Goal: Navigation & Orientation: Find specific page/section

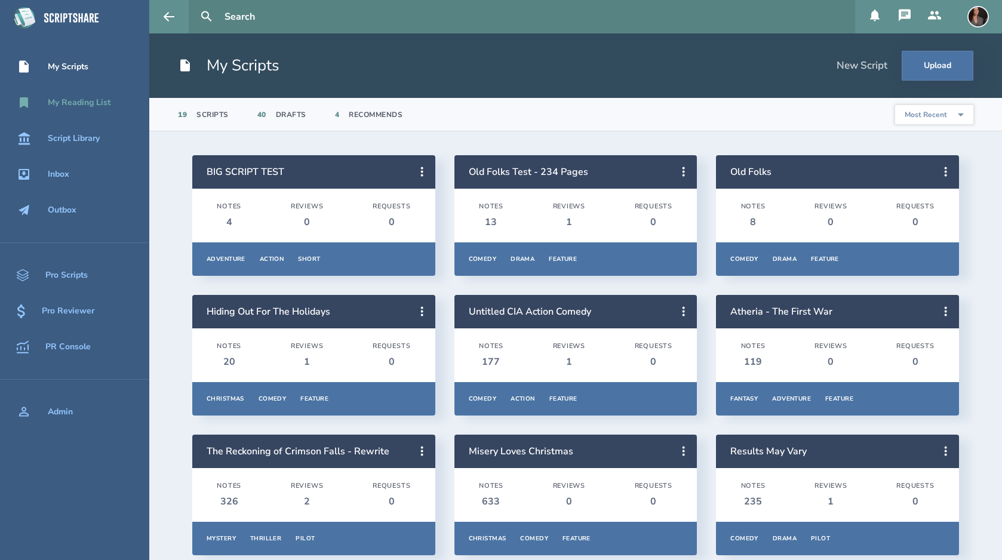
click at [108, 99] on div "My Reading List" at bounding box center [79, 103] width 63 height 10
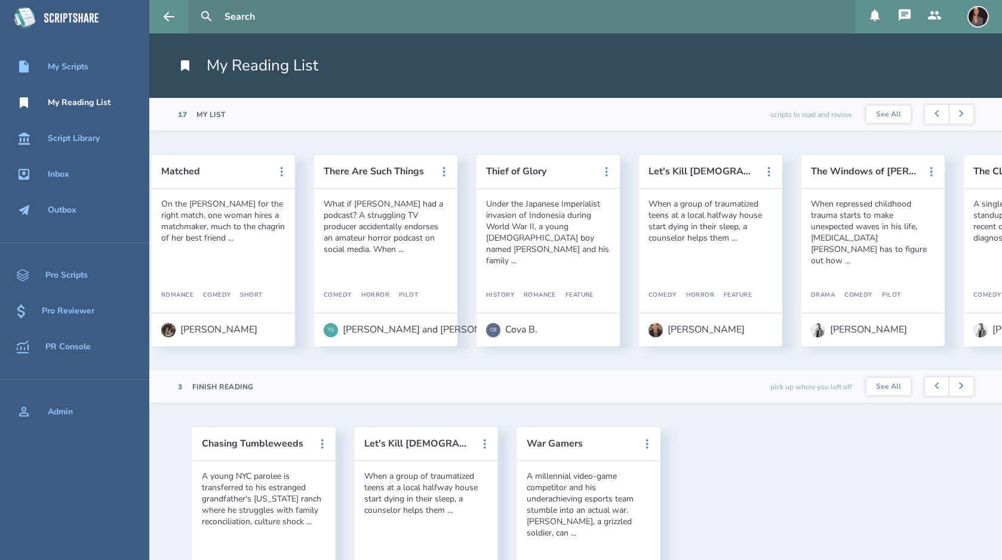
scroll to position [0, 1976]
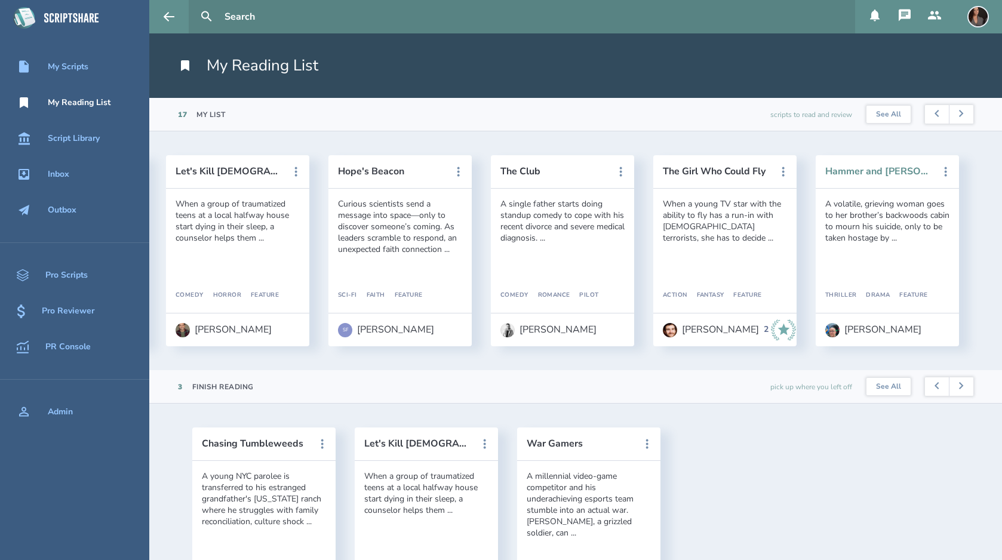
click at [868, 168] on button "Hammer and [PERSON_NAME]" at bounding box center [879, 171] width 108 height 11
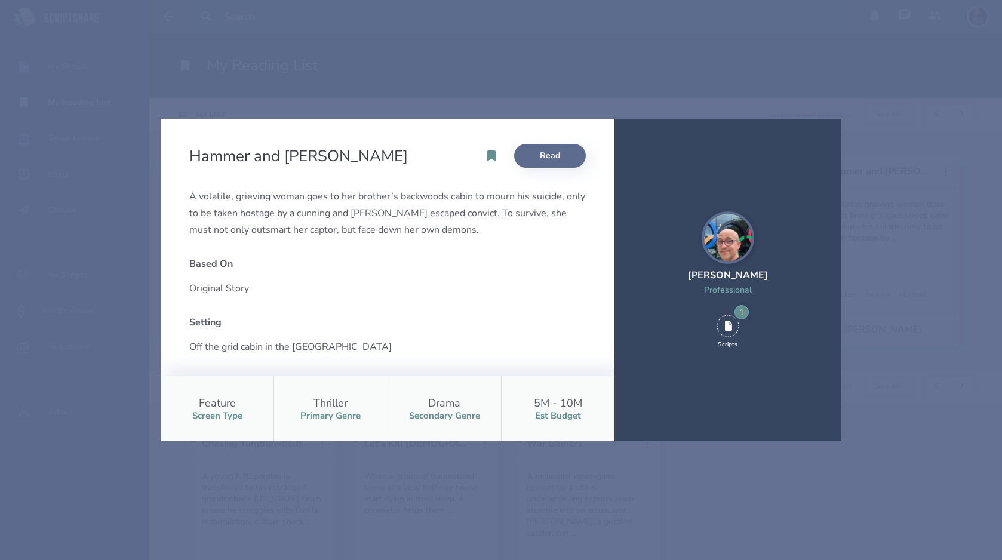
click at [561, 158] on link "Read" at bounding box center [550, 156] width 72 height 24
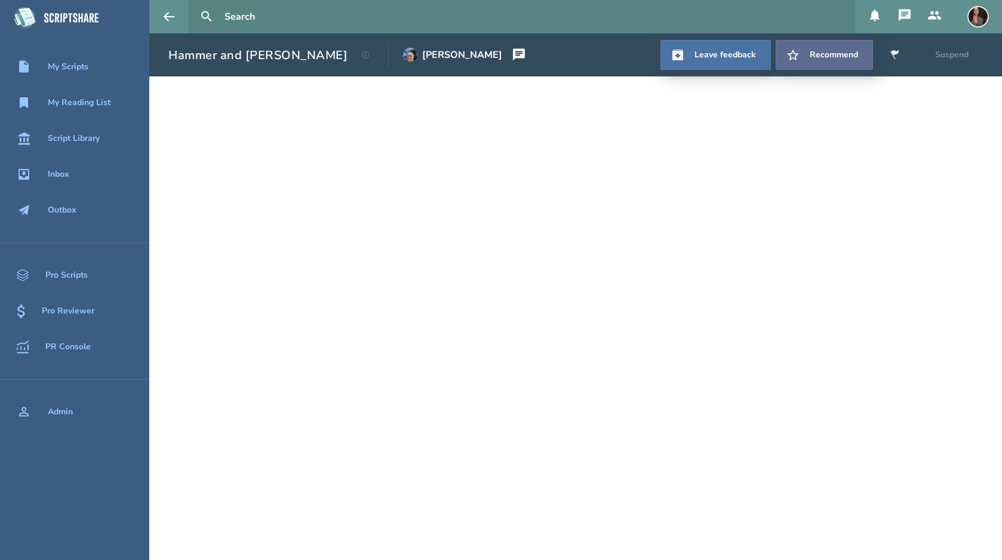
click at [801, 53] on button "Recommend" at bounding box center [824, 55] width 97 height 30
click at [422, 56] on div "[PERSON_NAME]" at bounding box center [462, 55] width 80 height 11
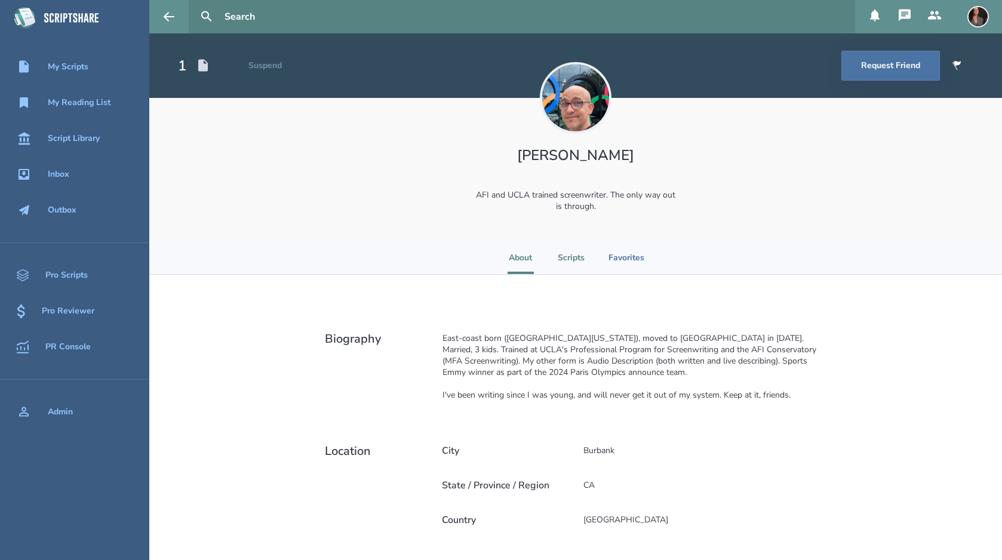
click at [577, 260] on li "Scripts" at bounding box center [571, 257] width 27 height 33
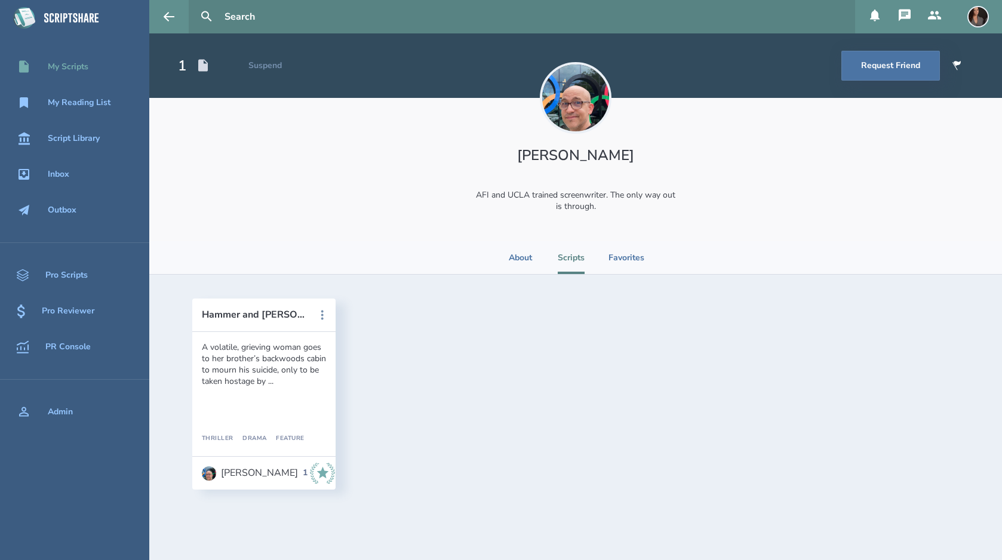
click at [66, 66] on div "My Scripts" at bounding box center [68, 67] width 41 height 10
